Goal: Transaction & Acquisition: Purchase product/service

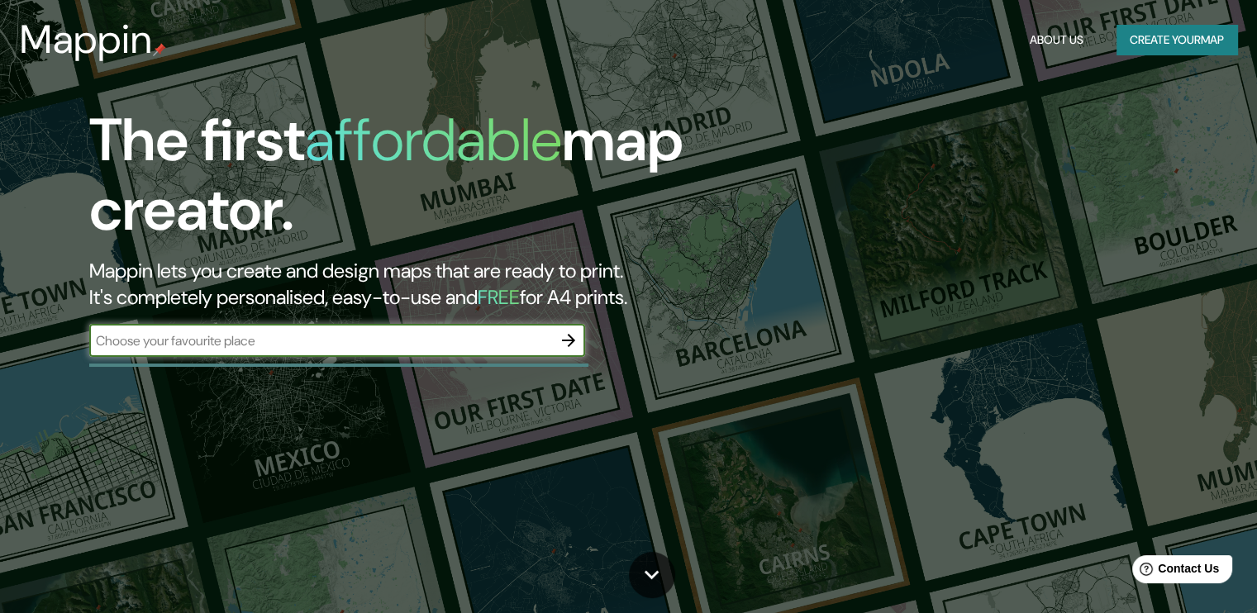
click at [280, 343] on input "text" at bounding box center [320, 340] width 463 height 19
type input "Malaga"
click at [565, 336] on icon "button" at bounding box center [569, 341] width 20 height 20
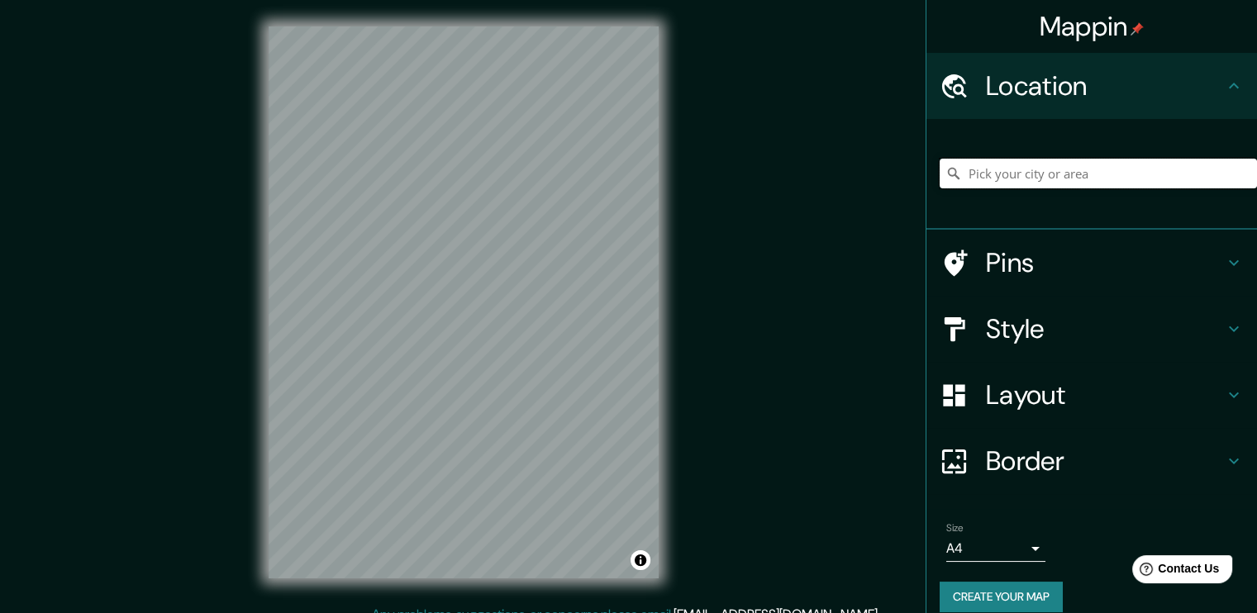
drag, startPoint x: 1027, startPoint y: 169, endPoint x: 1025, endPoint y: 158, distance: 11.0
click at [1028, 167] on input "Pick your city or area" at bounding box center [1098, 174] width 317 height 30
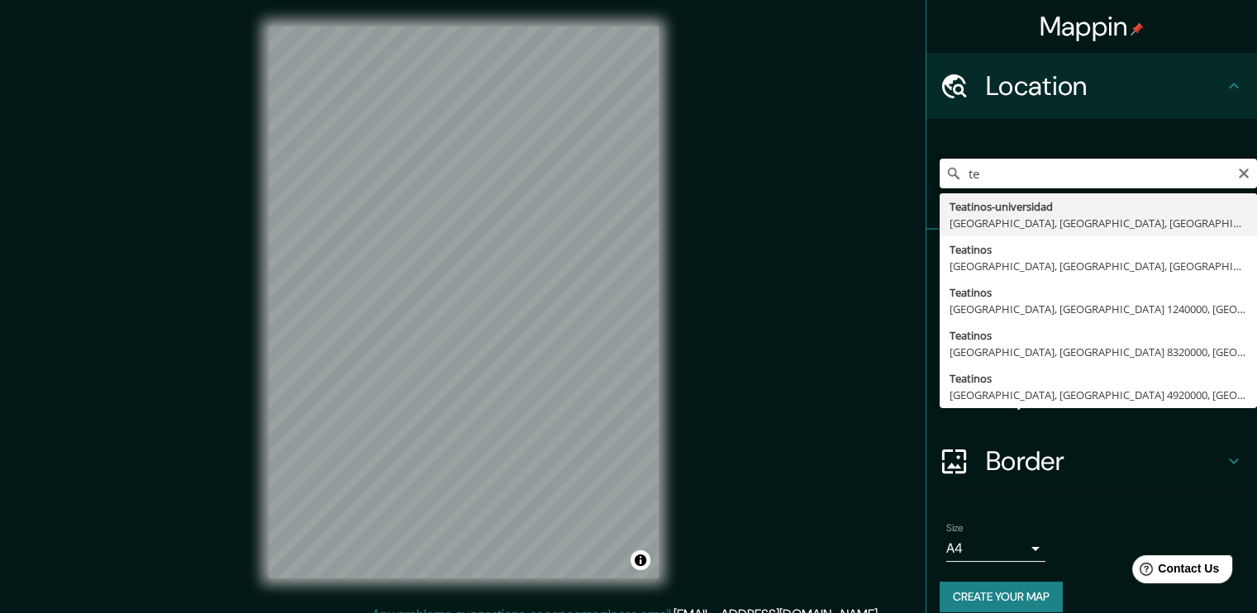
type input "t"
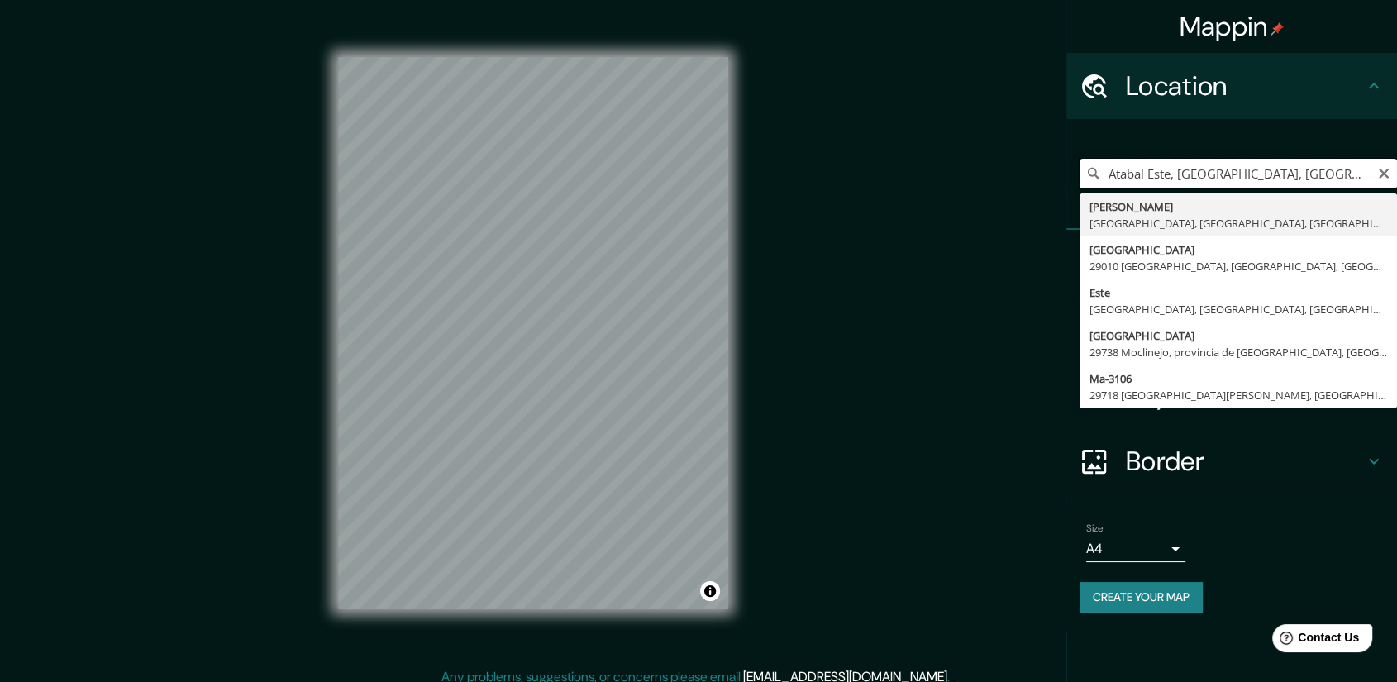
click at [1128, 171] on input "Atabal Este, [GEOGRAPHIC_DATA], [GEOGRAPHIC_DATA], [GEOGRAPHIC_DATA]" at bounding box center [1238, 174] width 317 height 30
type input "Atabal Este, [GEOGRAPHIC_DATA], [GEOGRAPHIC_DATA], [GEOGRAPHIC_DATA]"
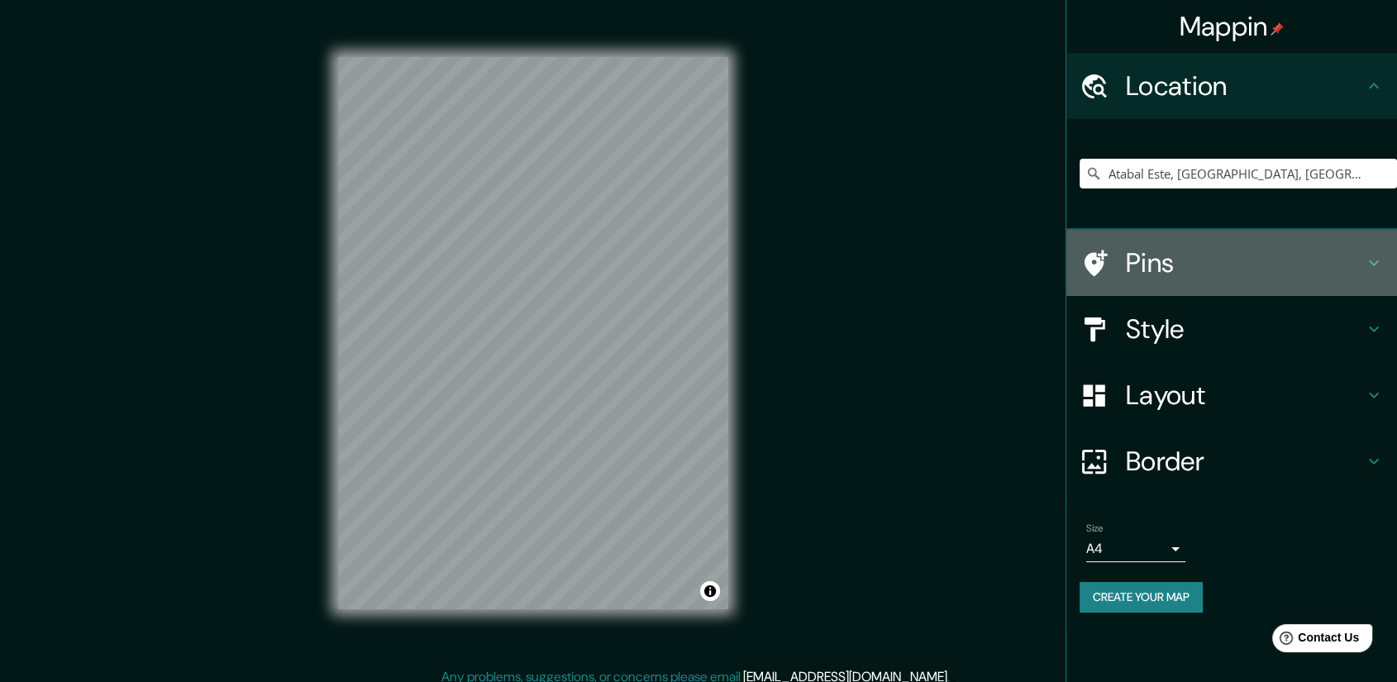
click at [1269, 274] on h4 "Pins" at bounding box center [1245, 262] width 238 height 33
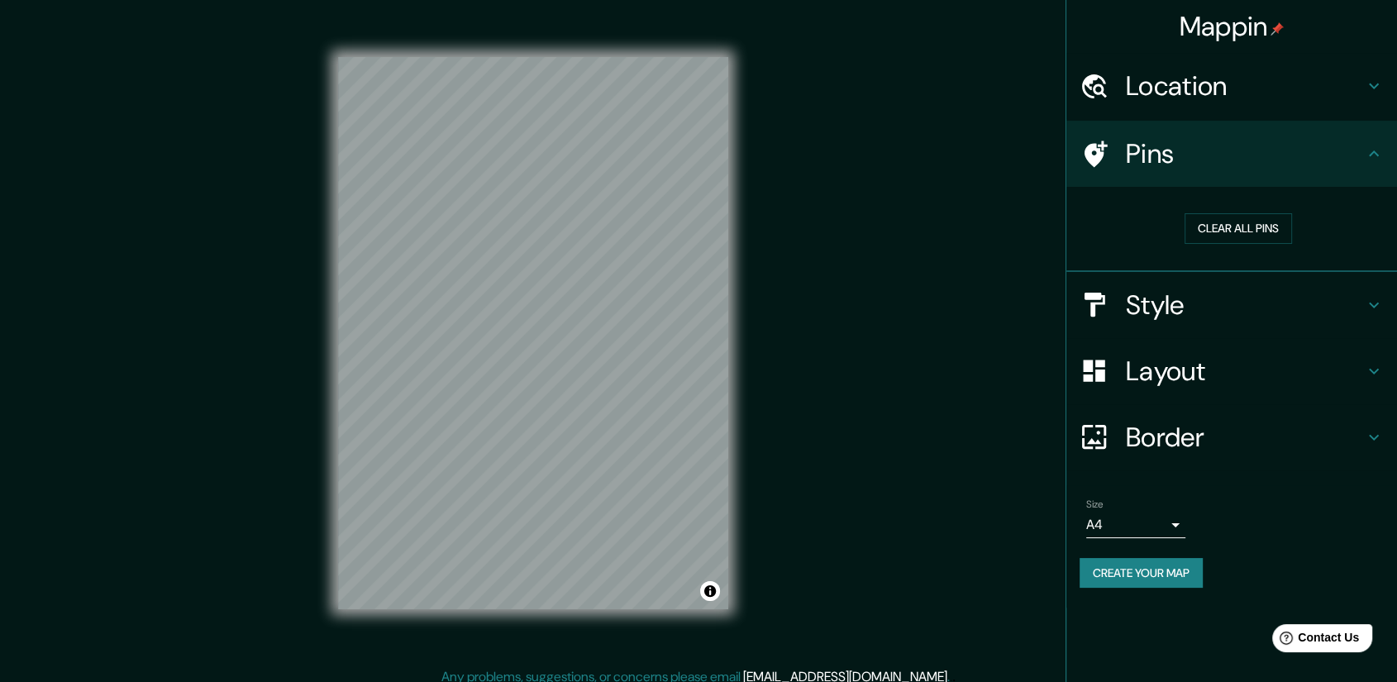
click at [1269, 294] on h4 "Style" at bounding box center [1245, 304] width 238 height 33
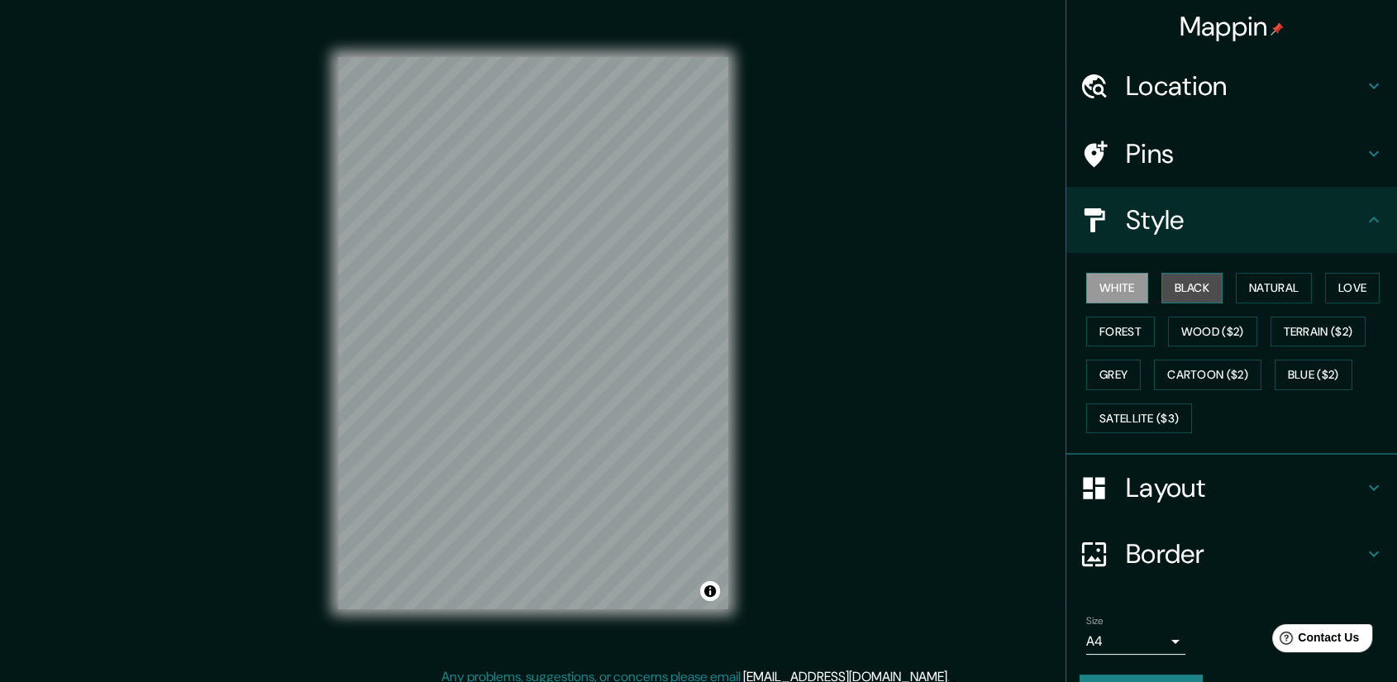
click at [1195, 287] on button "Black" at bounding box center [1192, 288] width 62 height 31
click at [1269, 284] on button "Natural" at bounding box center [1274, 288] width 76 height 31
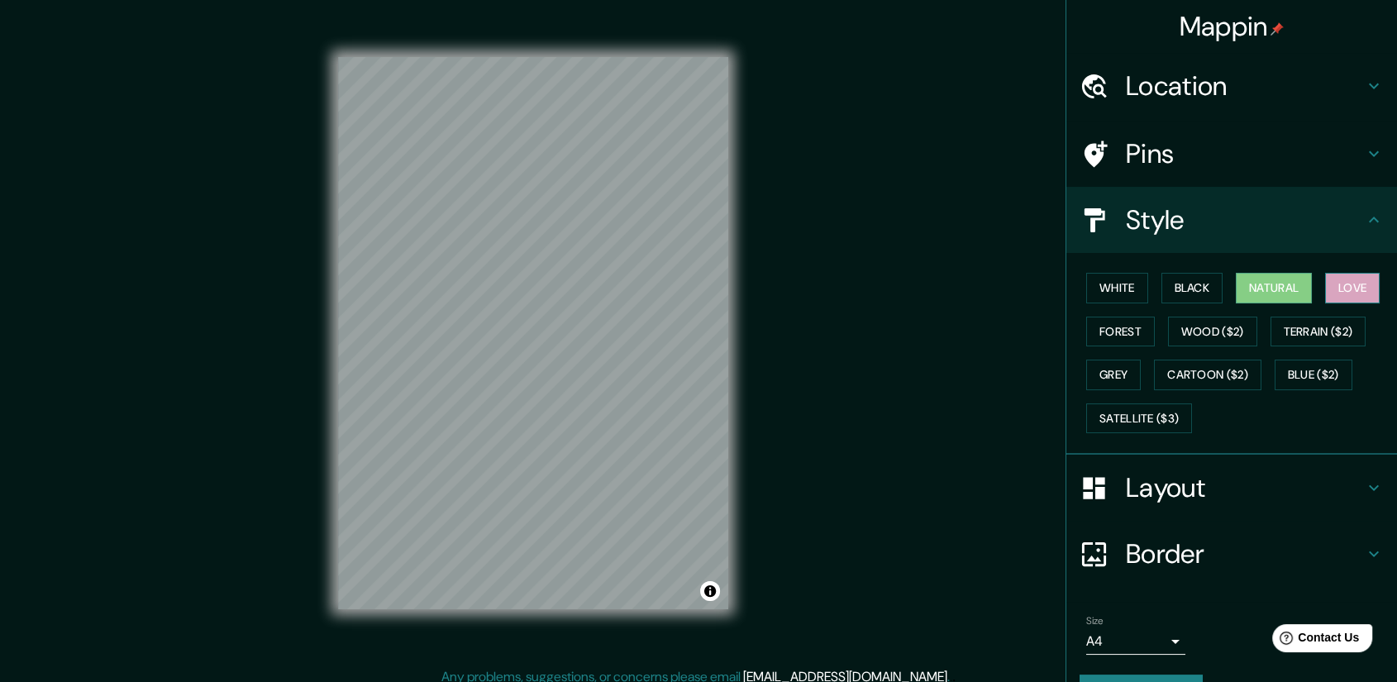
click at [1269, 279] on button "Love" at bounding box center [1352, 288] width 55 height 31
click at [1118, 328] on button "Forest" at bounding box center [1120, 332] width 69 height 31
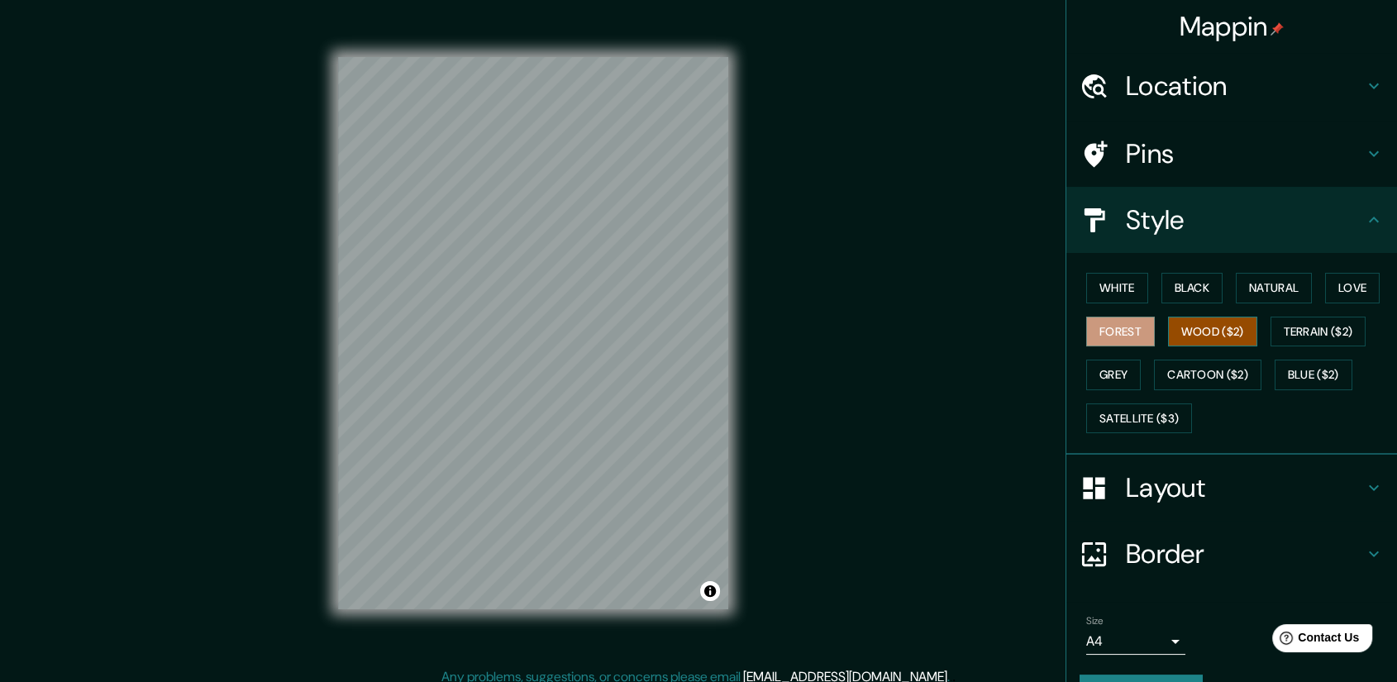
click at [1204, 322] on button "Wood ($2)" at bounding box center [1212, 332] width 89 height 31
click at [1111, 288] on button "White" at bounding box center [1117, 288] width 62 height 31
click at [1168, 479] on h4 "Layout" at bounding box center [1245, 487] width 238 height 33
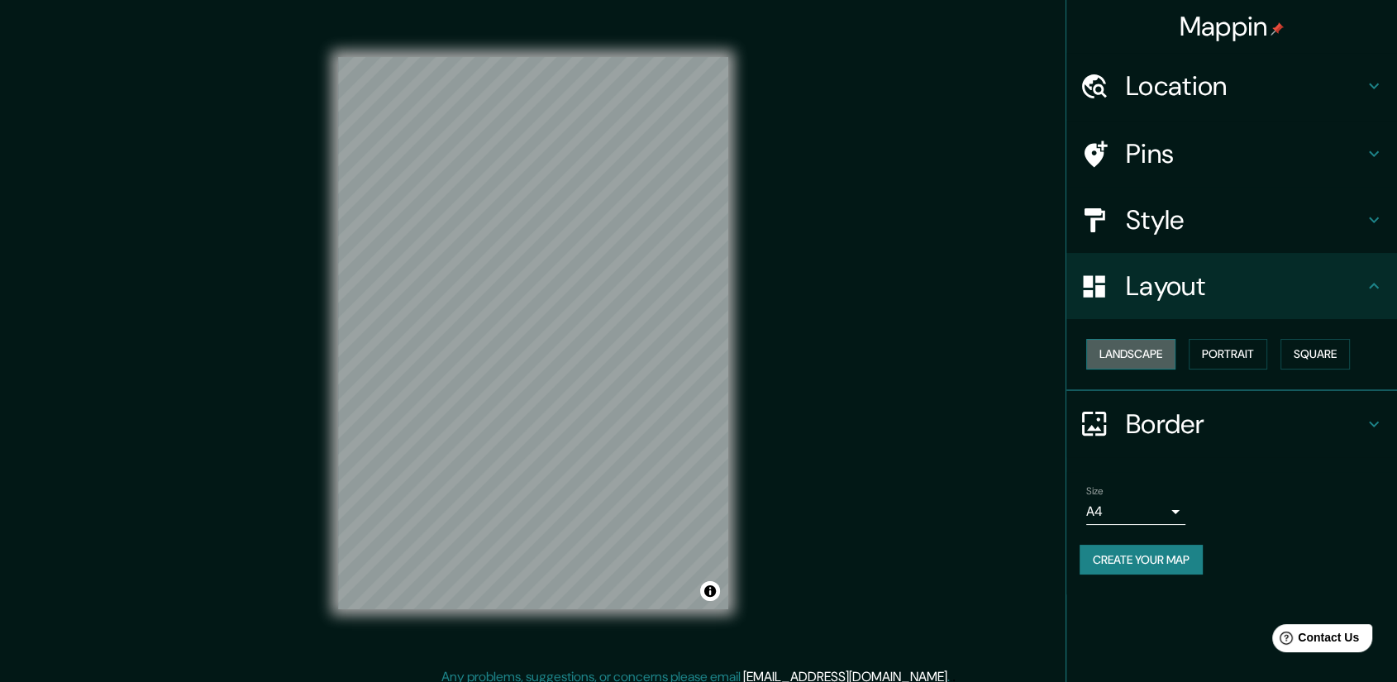
click at [1156, 351] on button "Landscape" at bounding box center [1130, 354] width 89 height 31
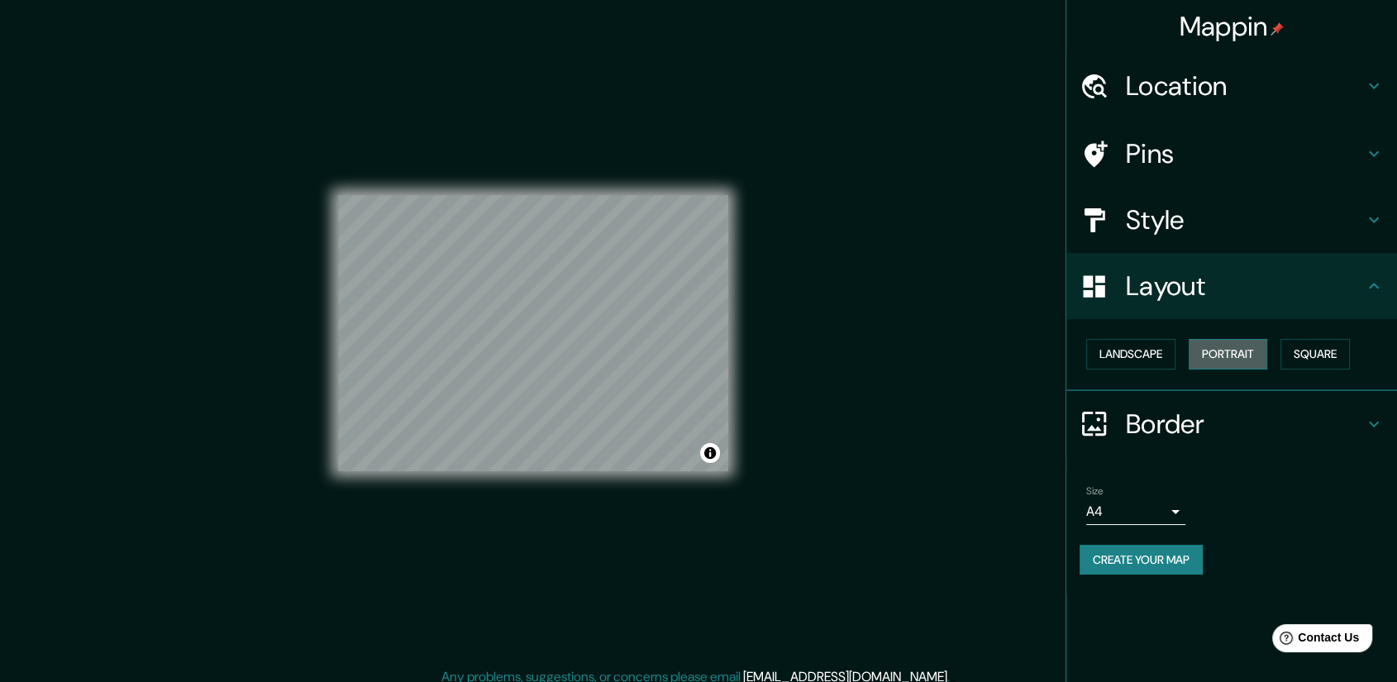
click at [1221, 355] on button "Portrait" at bounding box center [1228, 354] width 79 height 31
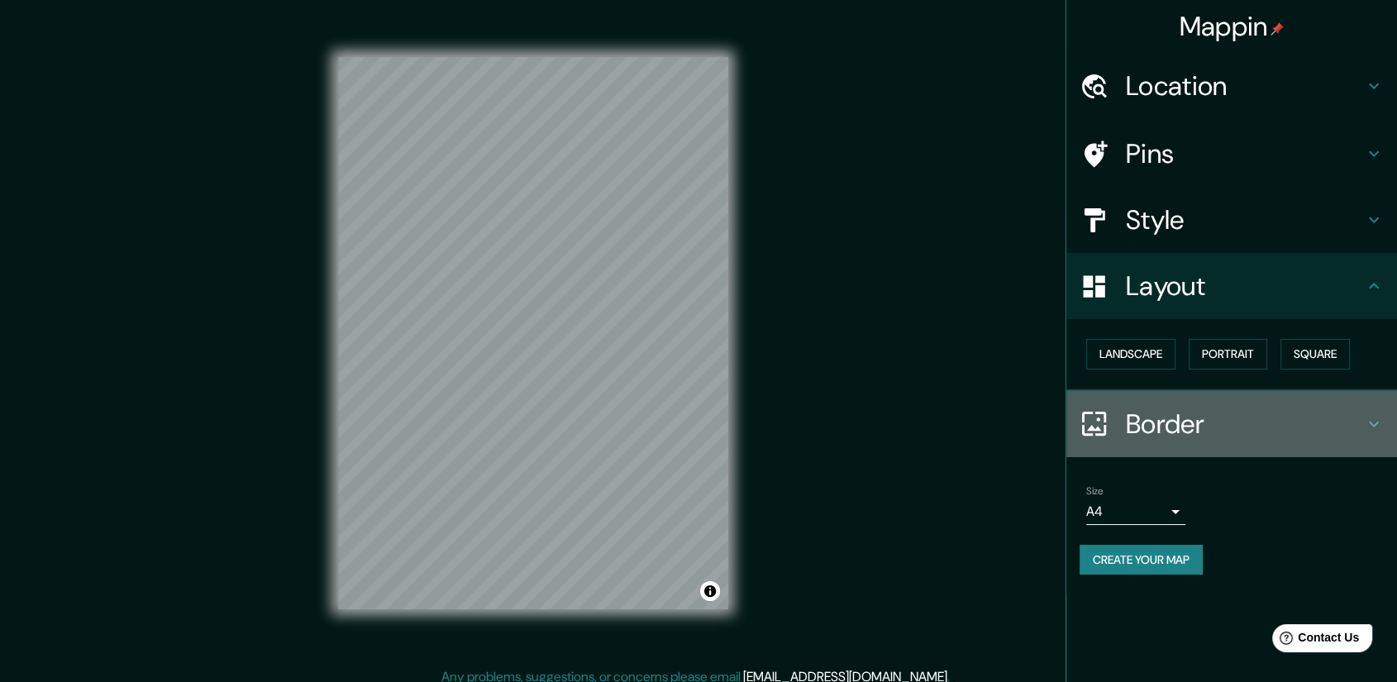
click at [1187, 422] on h4 "Border" at bounding box center [1245, 424] width 238 height 33
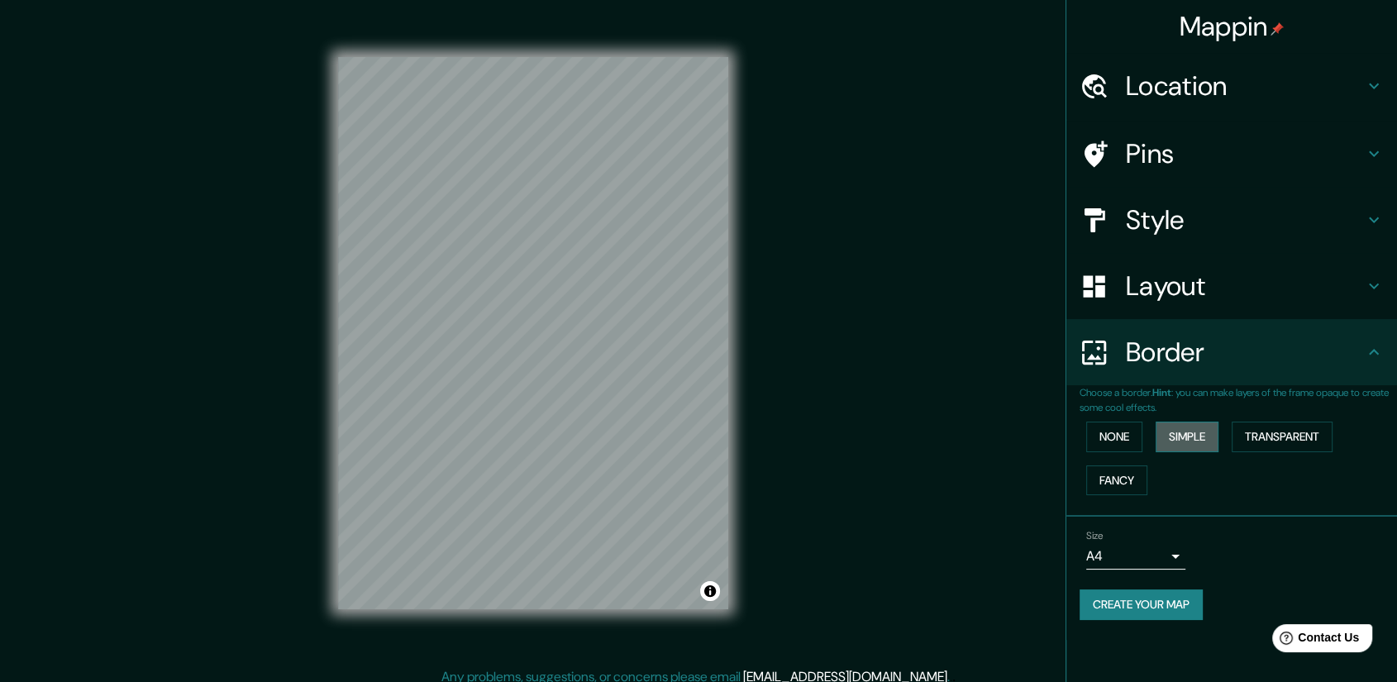
click at [1191, 428] on button "Simple" at bounding box center [1187, 437] width 63 height 31
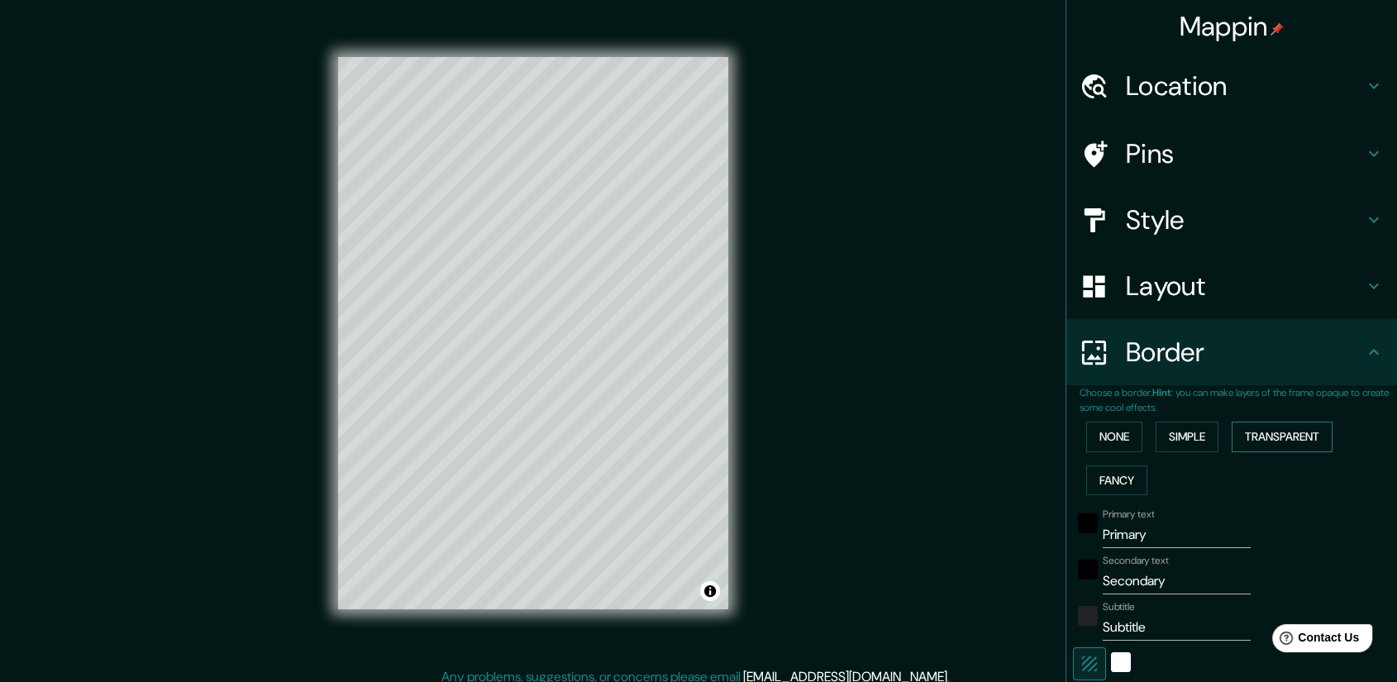
click at [1245, 428] on button "Transparent" at bounding box center [1282, 437] width 101 height 31
click at [1111, 473] on button "Fancy" at bounding box center [1116, 480] width 61 height 31
click at [1109, 436] on button "None" at bounding box center [1114, 437] width 56 height 31
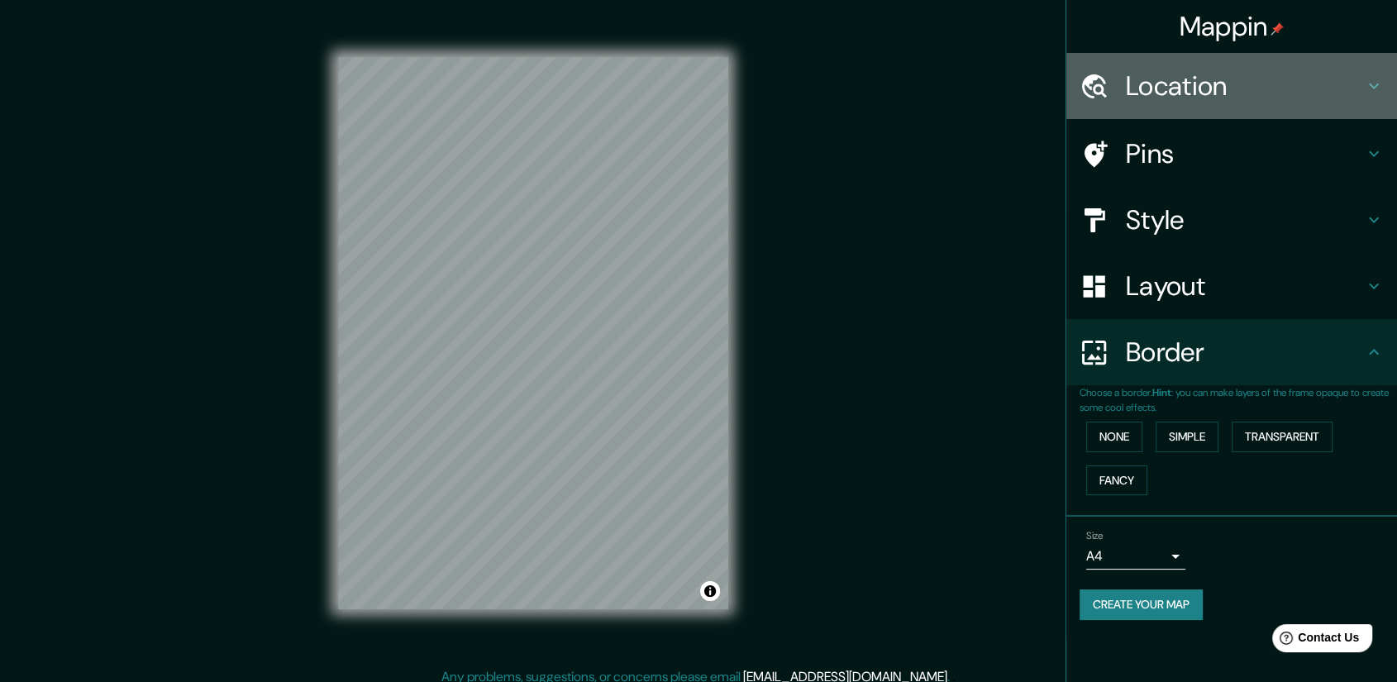
click at [1217, 92] on h4 "Location" at bounding box center [1245, 85] width 238 height 33
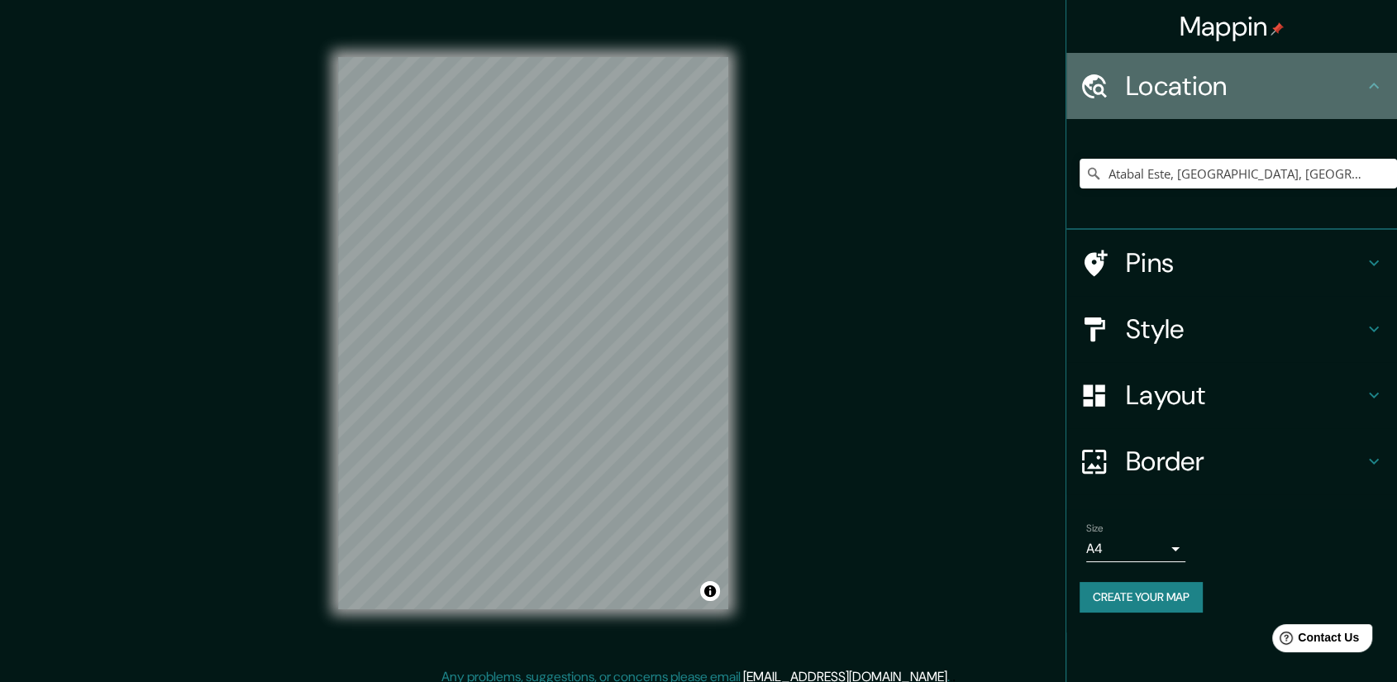
click at [1217, 88] on h4 "Location" at bounding box center [1245, 85] width 238 height 33
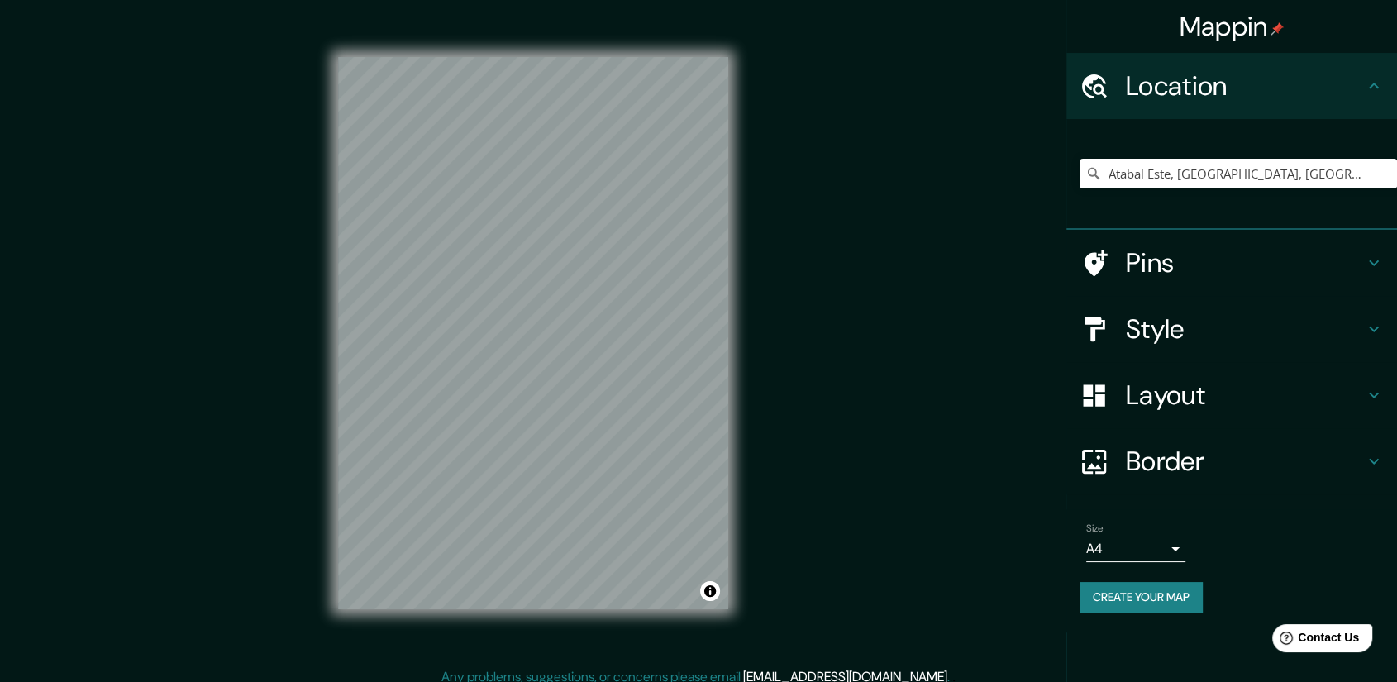
click at [1161, 279] on h4 "Pins" at bounding box center [1245, 262] width 238 height 33
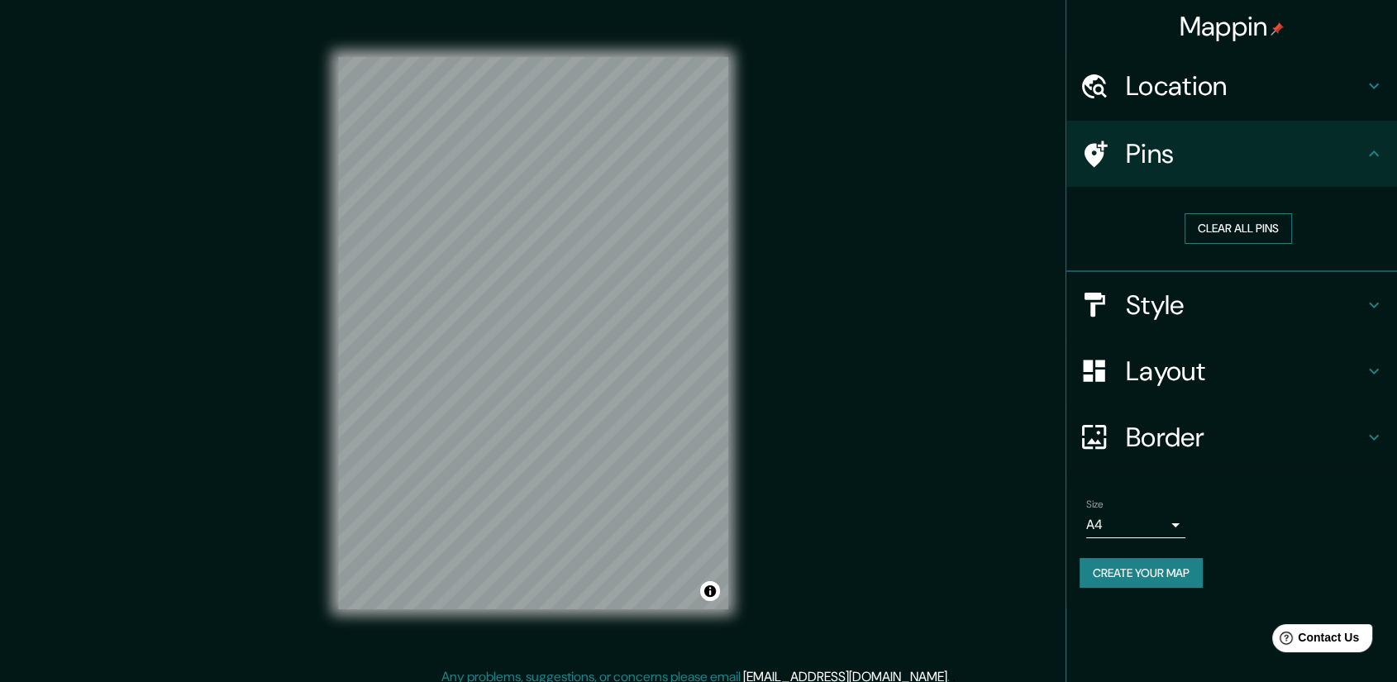
click at [1218, 231] on button "Clear all pins" at bounding box center [1238, 228] width 107 height 31
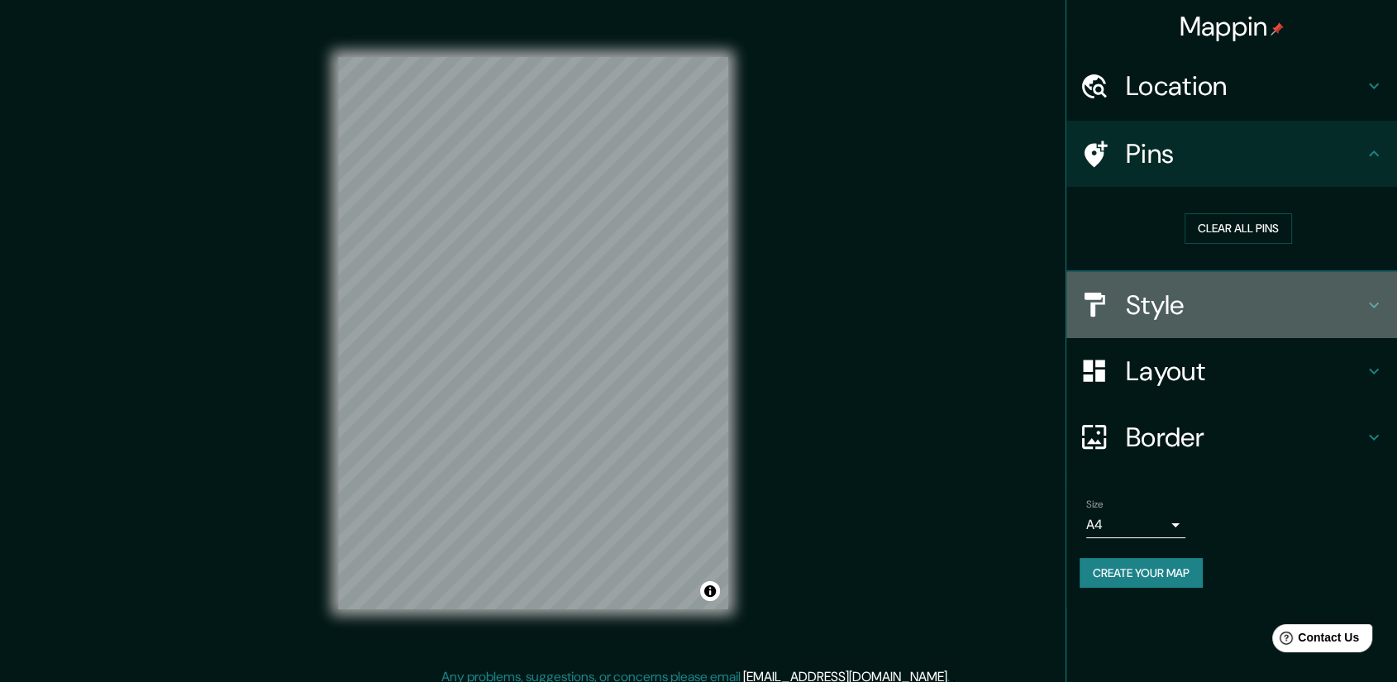
click at [1169, 303] on h4 "Style" at bounding box center [1245, 304] width 238 height 33
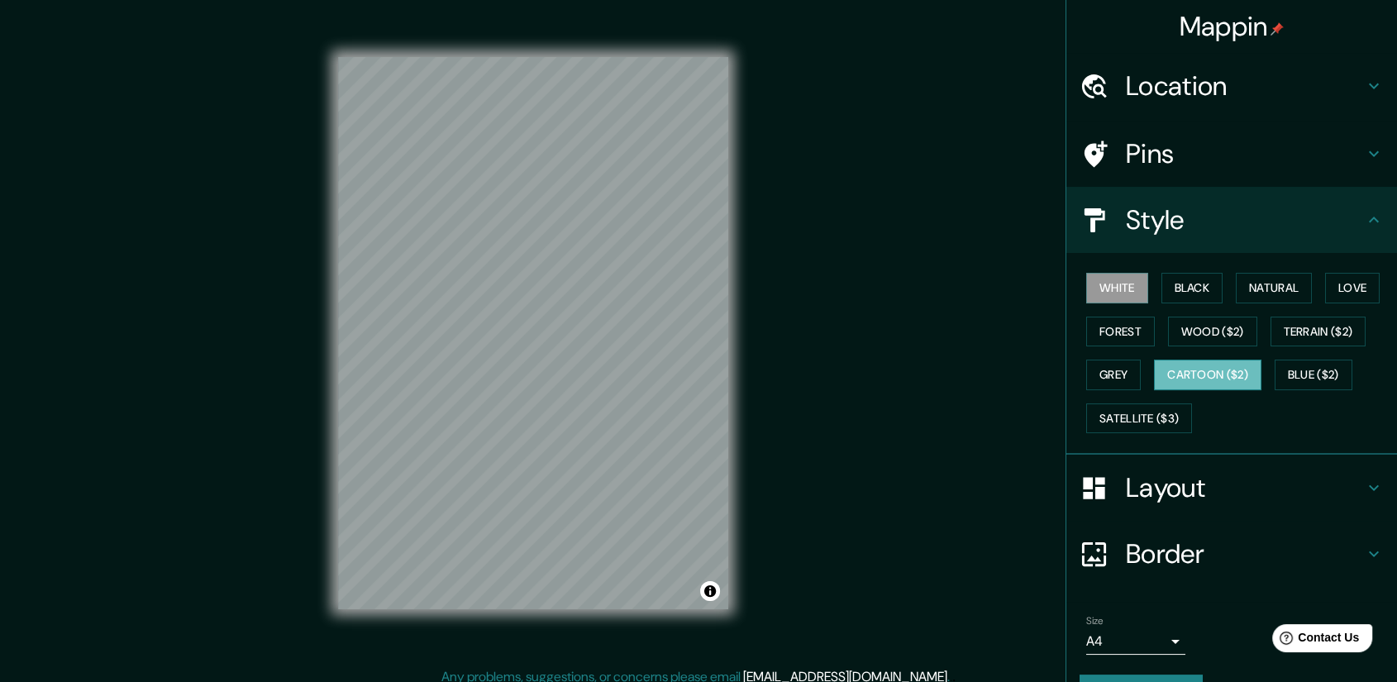
click at [1207, 374] on button "Cartoon ($2)" at bounding box center [1207, 375] width 107 height 31
click at [1142, 408] on button "Satellite ($3)" at bounding box center [1139, 418] width 106 height 31
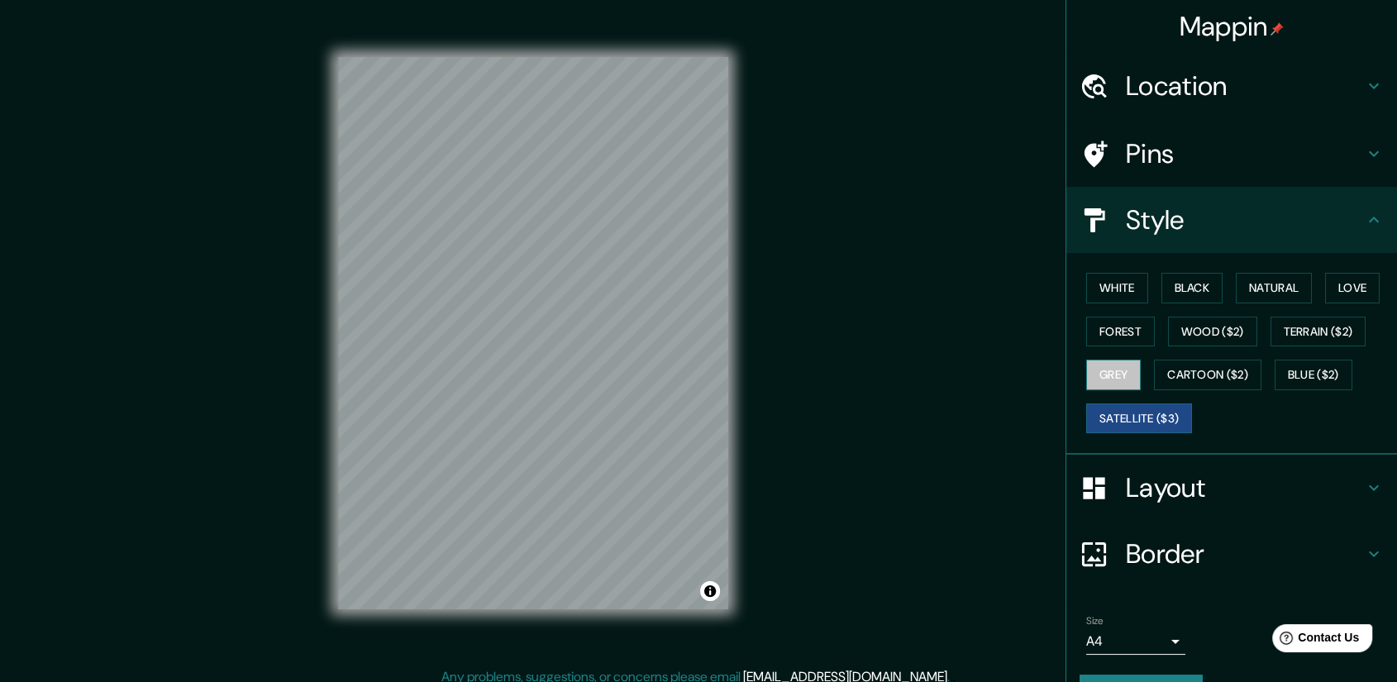
click at [1106, 372] on button "Grey" at bounding box center [1113, 375] width 55 height 31
click at [1269, 370] on button "Blue ($2)" at bounding box center [1314, 375] width 78 height 31
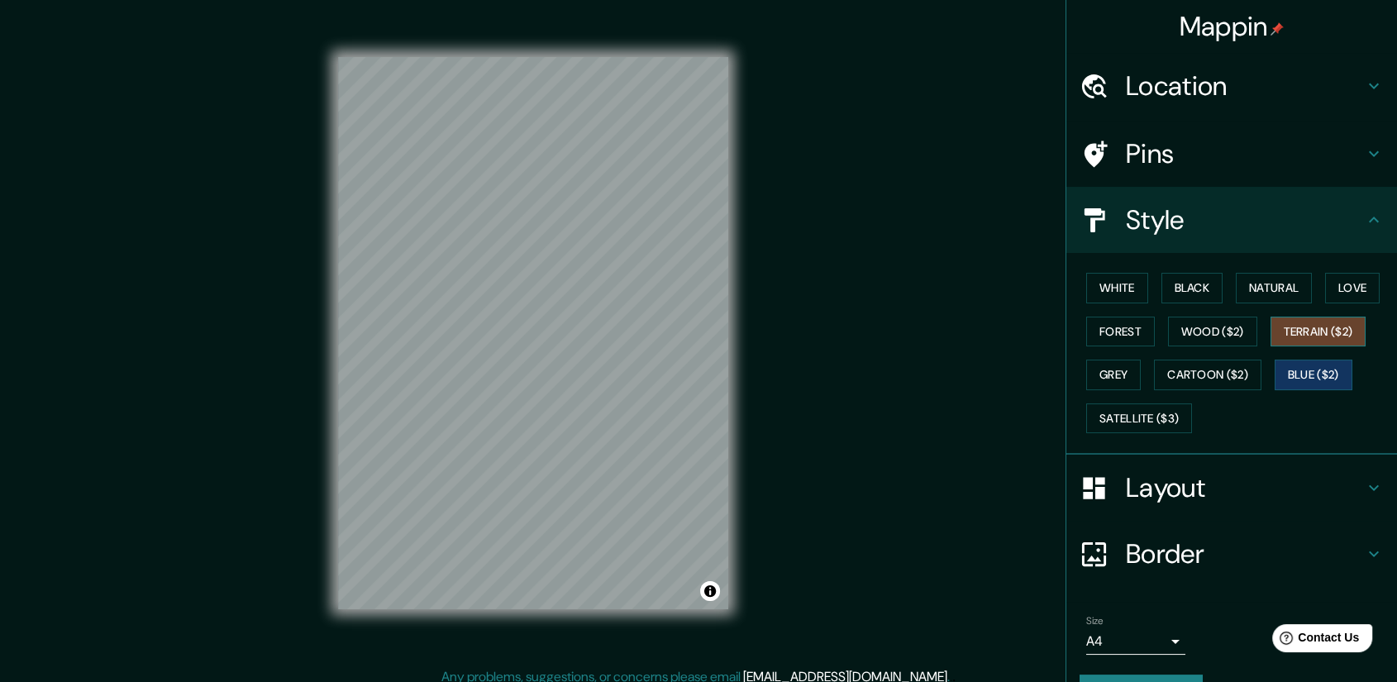
click at [1269, 327] on button "Terrain ($2)" at bounding box center [1319, 332] width 96 height 31
click at [1112, 282] on button "White" at bounding box center [1117, 288] width 62 height 31
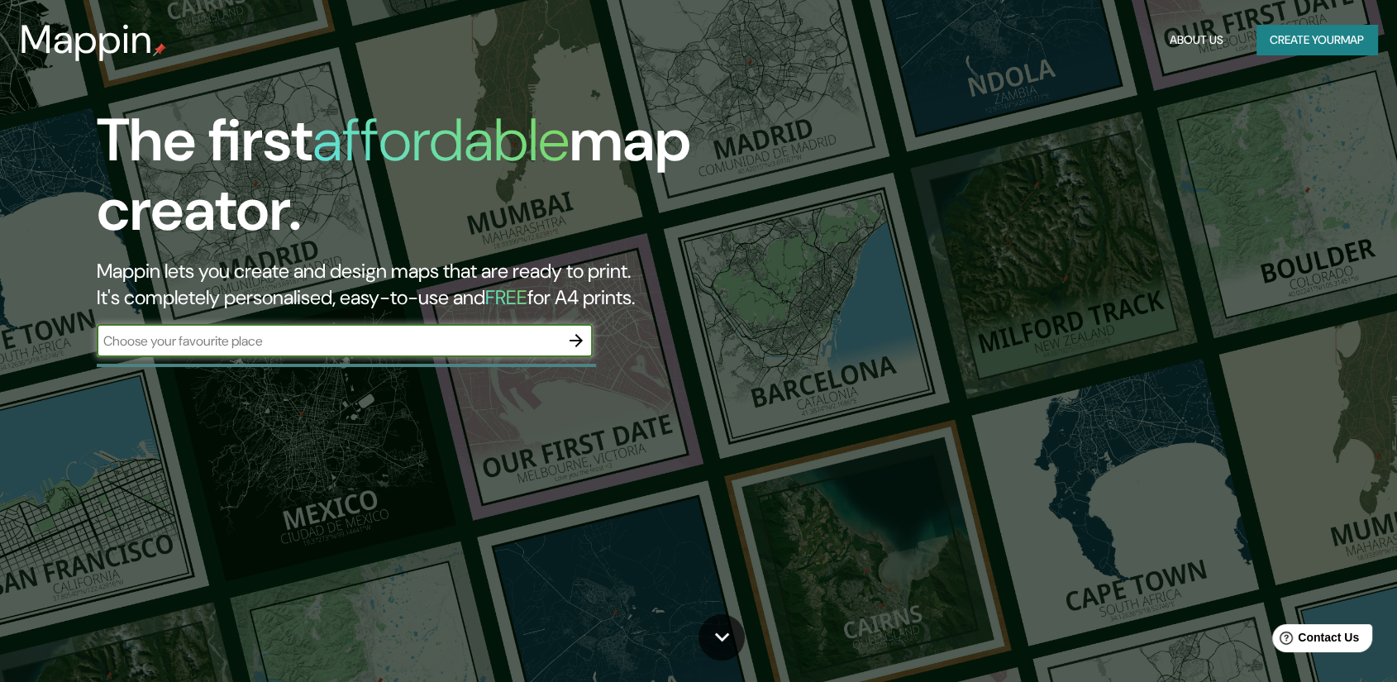
click at [336, 336] on input "text" at bounding box center [328, 340] width 463 height 19
type input "malaga"
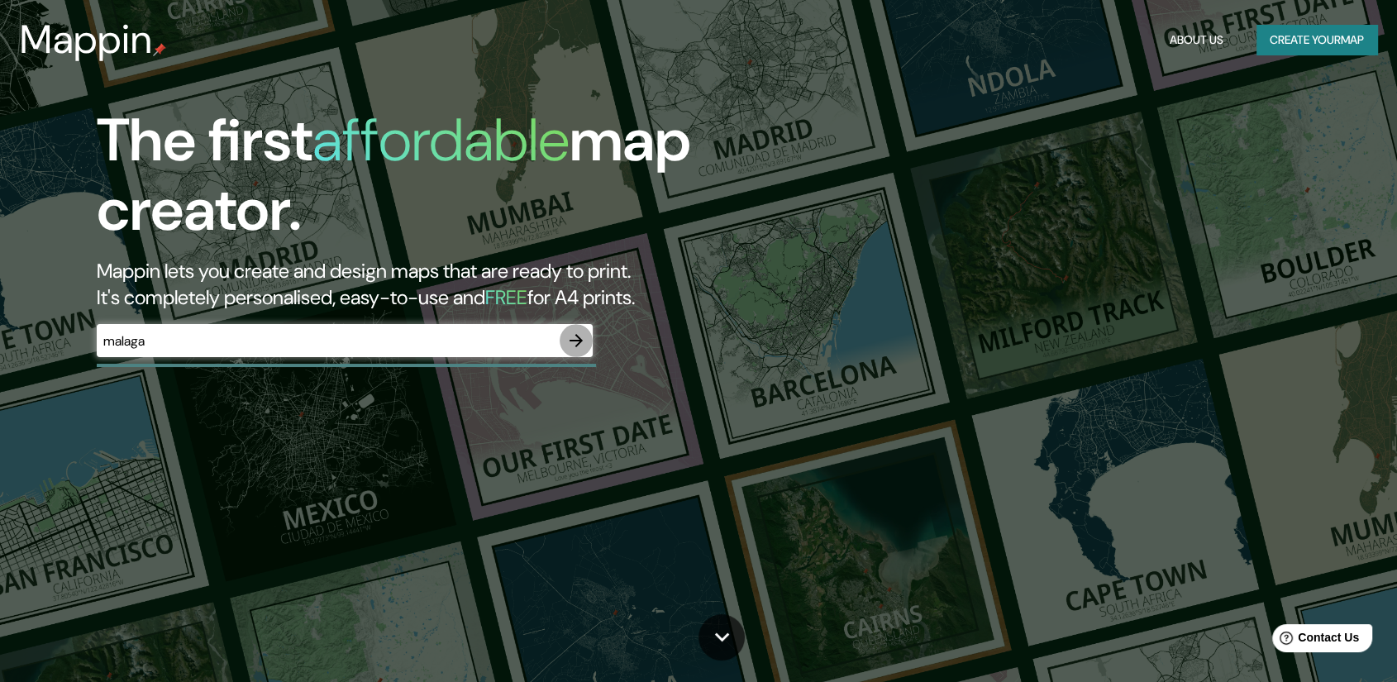
click at [580, 336] on icon "button" at bounding box center [576, 341] width 20 height 20
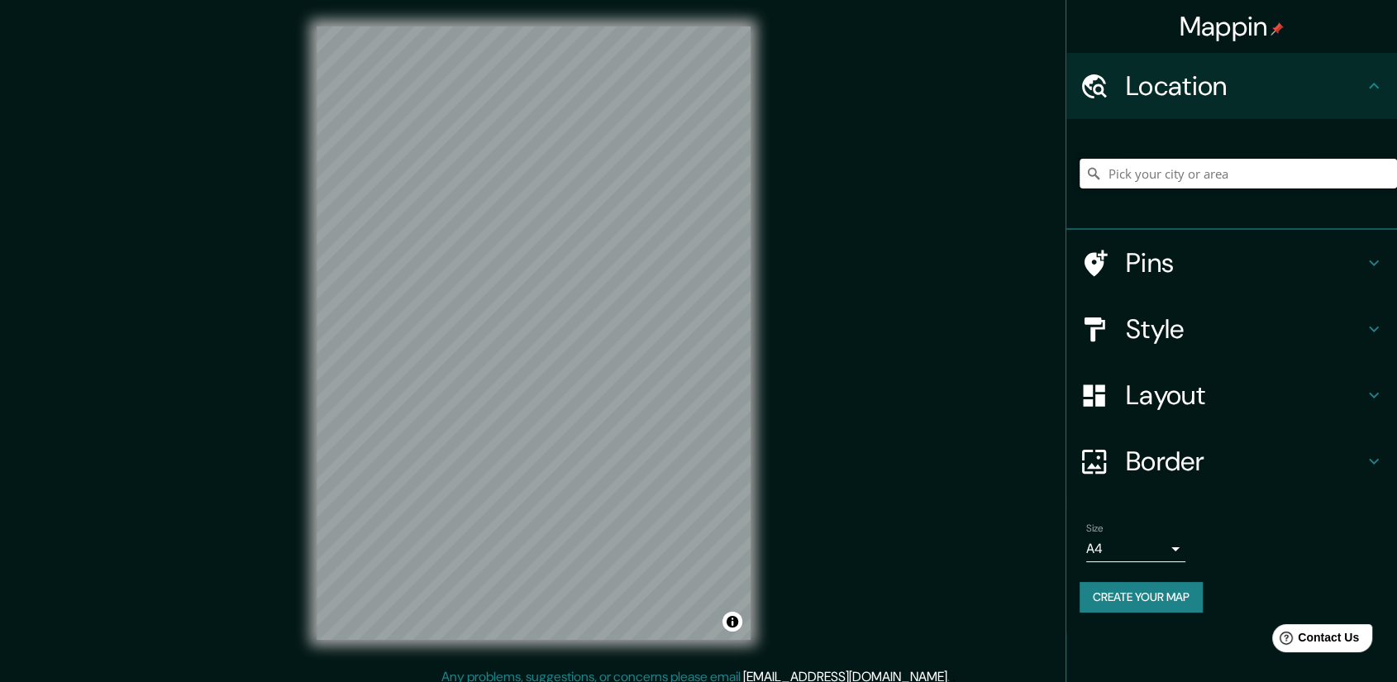
click at [1182, 174] on input "Pick your city or area" at bounding box center [1238, 174] width 317 height 30
click at [1109, 175] on input "Este, Málaga, provincia de Málaga, España" at bounding box center [1238, 174] width 317 height 30
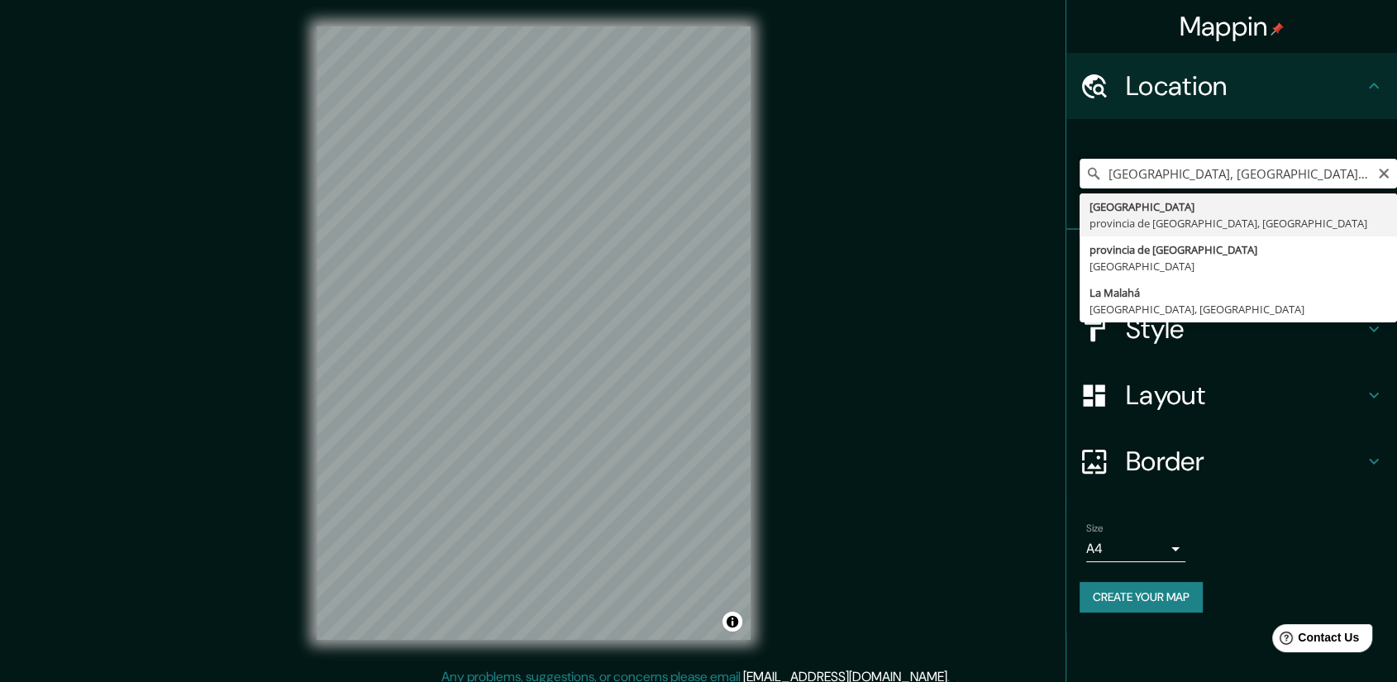
click at [1110, 169] on input "Este, Málaga, provincia de Málaga, España" at bounding box center [1238, 174] width 317 height 30
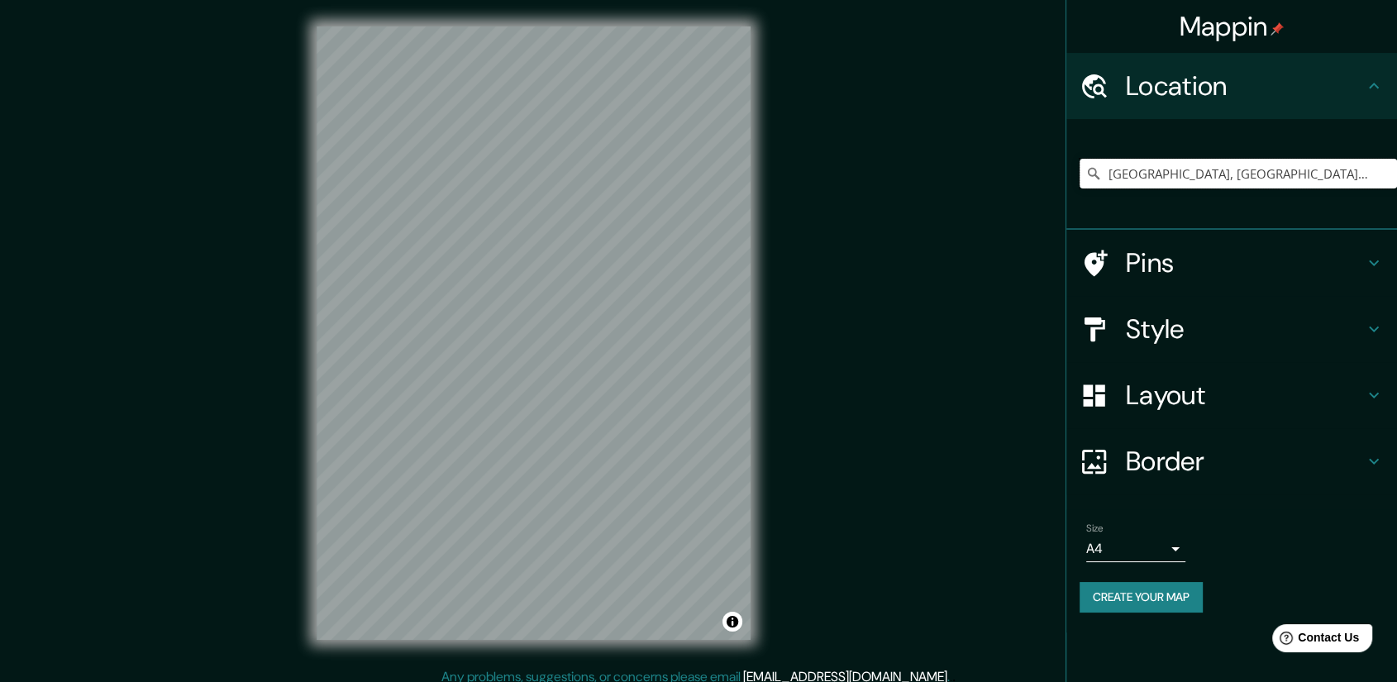
type input "[GEOGRAPHIC_DATA], [GEOGRAPHIC_DATA], [GEOGRAPHIC_DATA]"
click at [1156, 594] on button "Create your map" at bounding box center [1141, 597] width 123 height 31
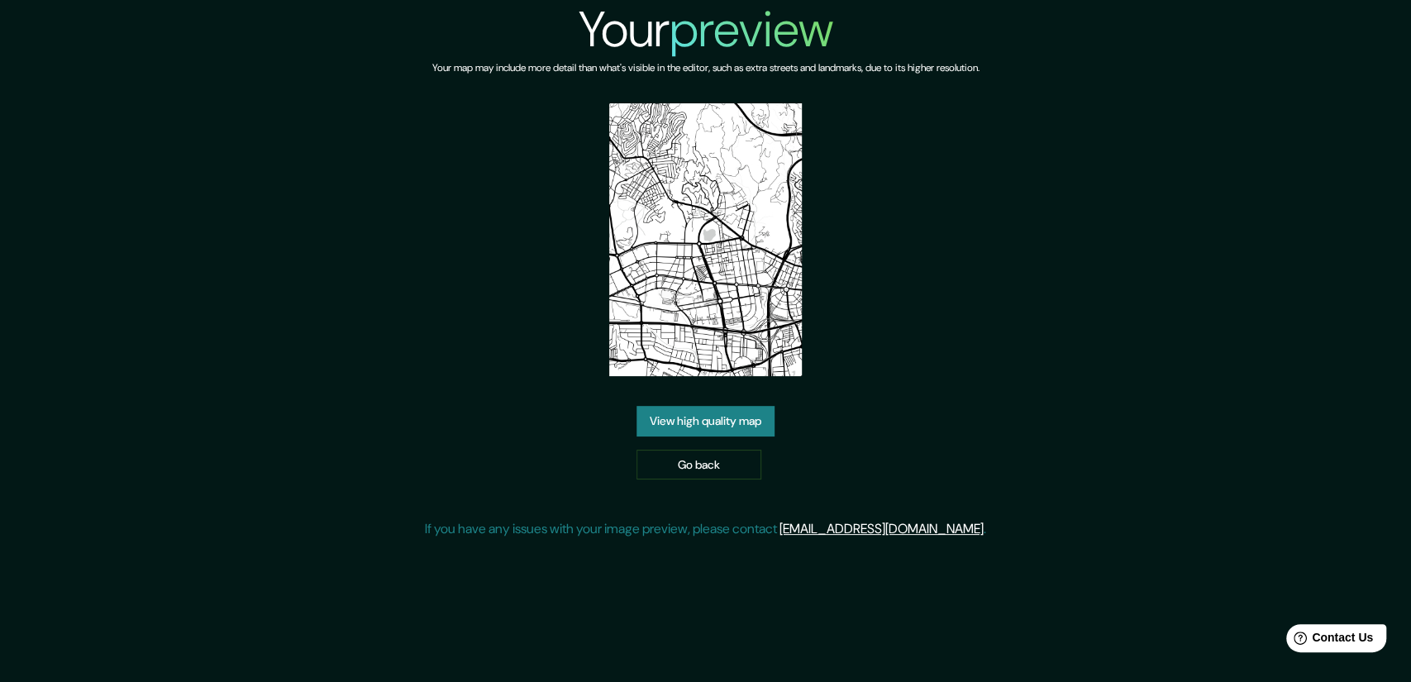
click at [689, 410] on link "View high quality map" at bounding box center [706, 421] width 138 height 31
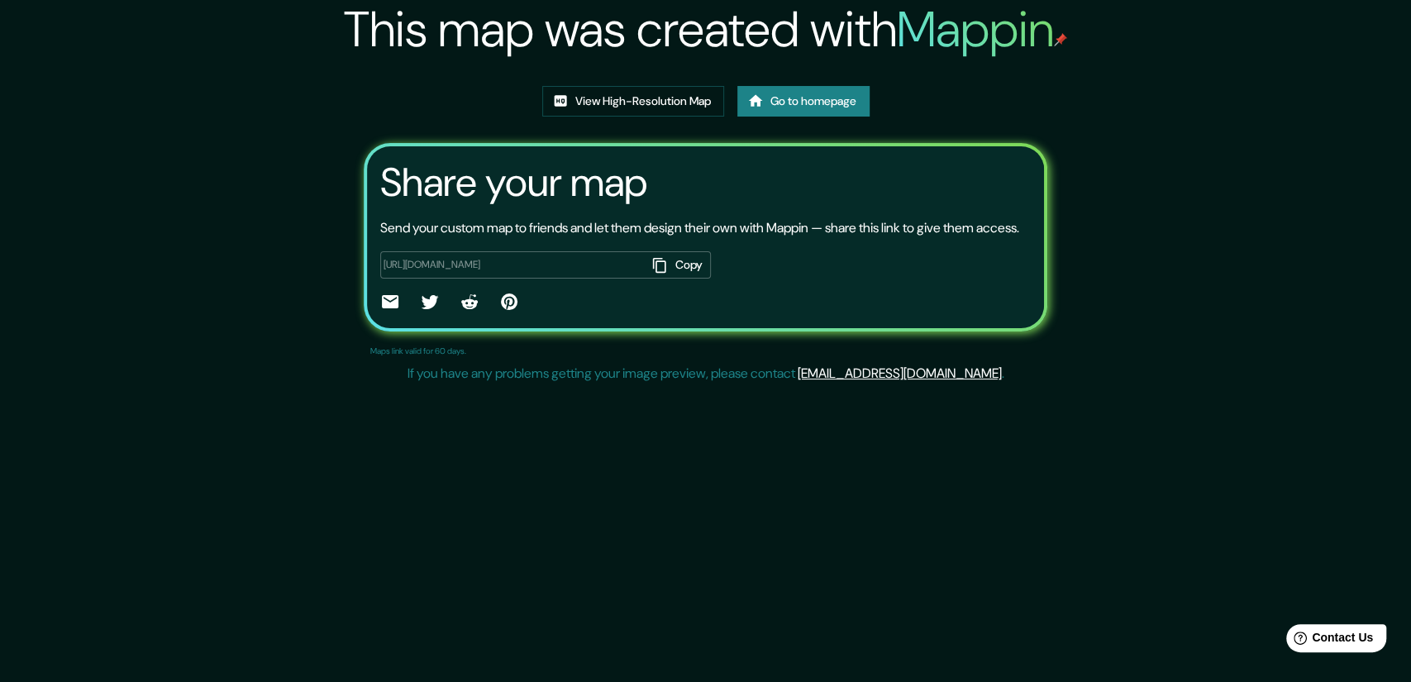
click at [691, 410] on div "This map was created with Mappin View High-Resolution Map Go to homepage Share …" at bounding box center [705, 341] width 1411 height 682
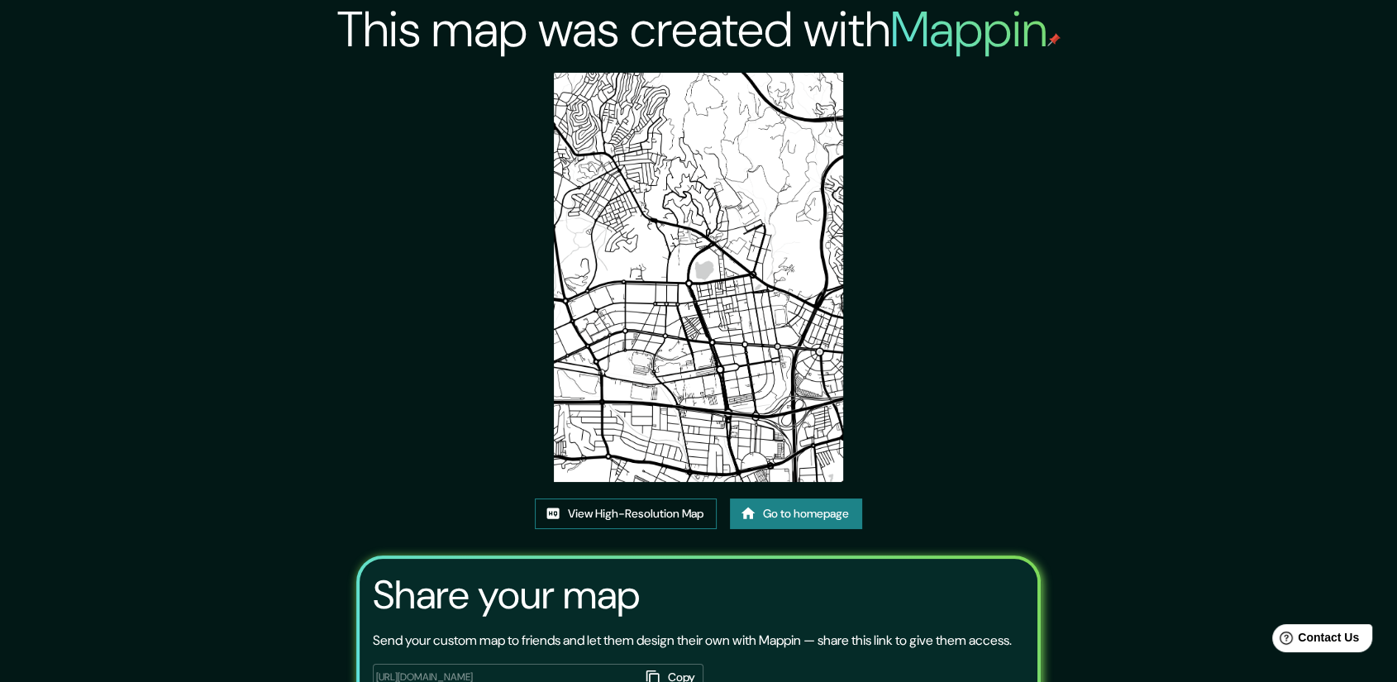
click at [625, 514] on link "View High-Resolution Map" at bounding box center [626, 513] width 182 height 31
